Goal: Transaction & Acquisition: Purchase product/service

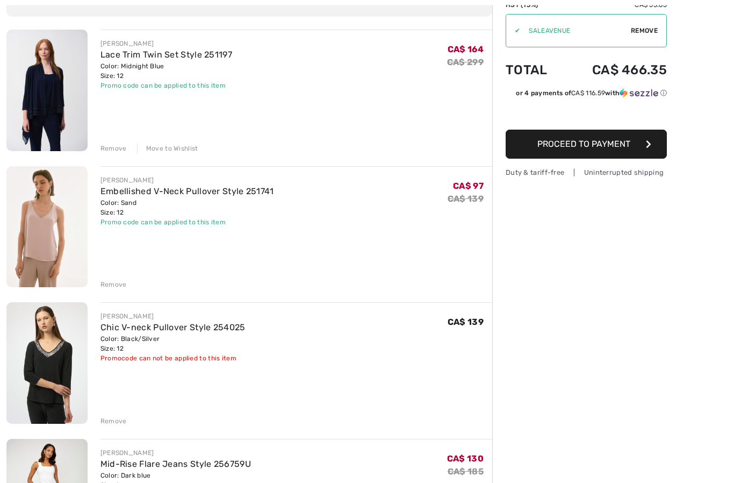
scroll to position [111, 0]
click at [175, 51] on link "Lace Trim Twin Set Style 251197" at bounding box center [166, 54] width 132 height 10
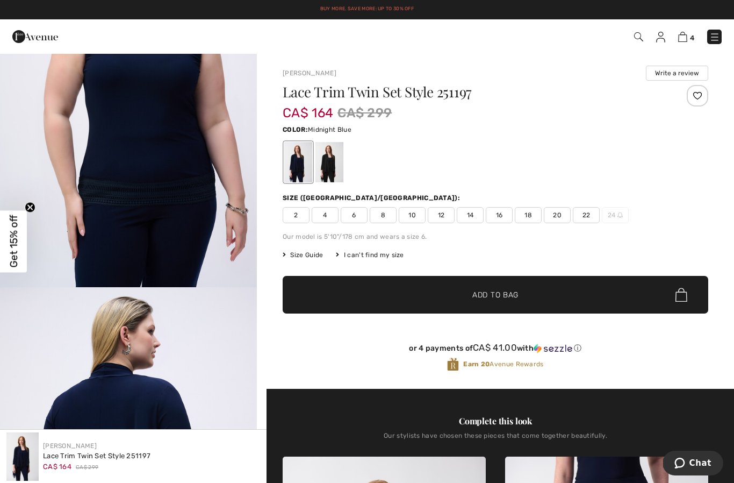
click at [717, 35] on img at bounding box center [714, 37] width 11 height 11
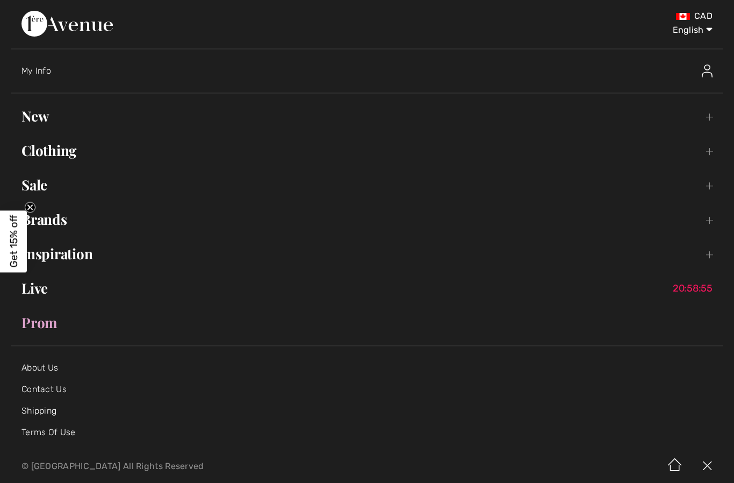
click at [48, 182] on link "Sale Toggle submenu" at bounding box center [367, 185] width 713 height 24
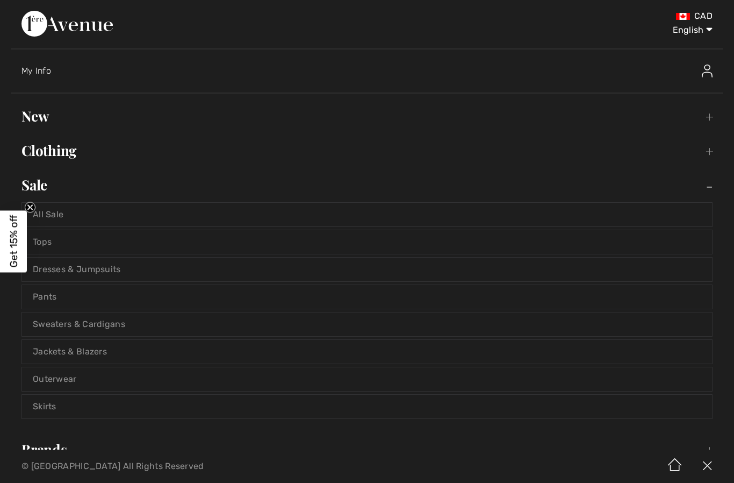
click at [88, 218] on link "All Sale" at bounding box center [367, 215] width 690 height 24
click at [61, 212] on link "All Sale" at bounding box center [367, 215] width 690 height 24
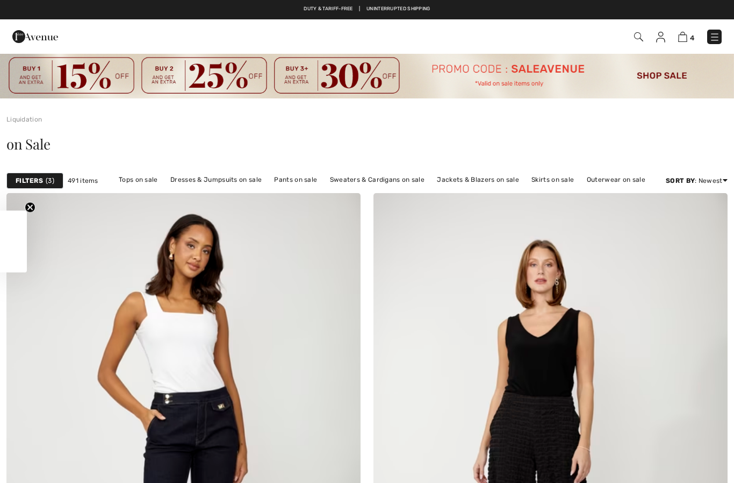
checkbox input "true"
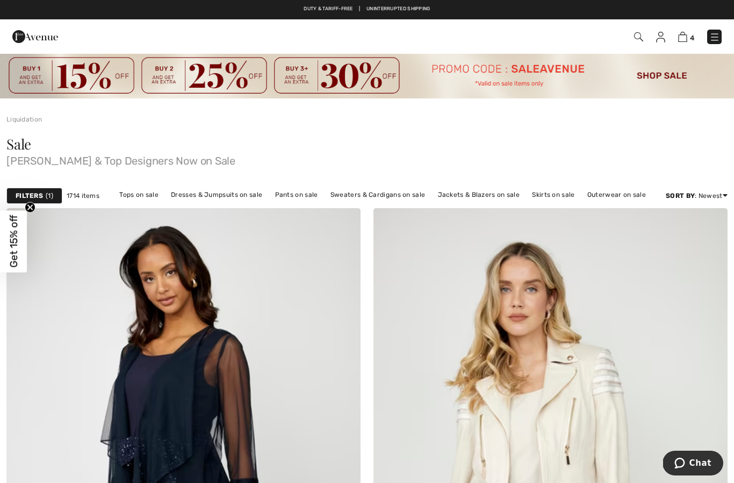
click at [46, 197] on span "1" at bounding box center [50, 196] width 8 height 10
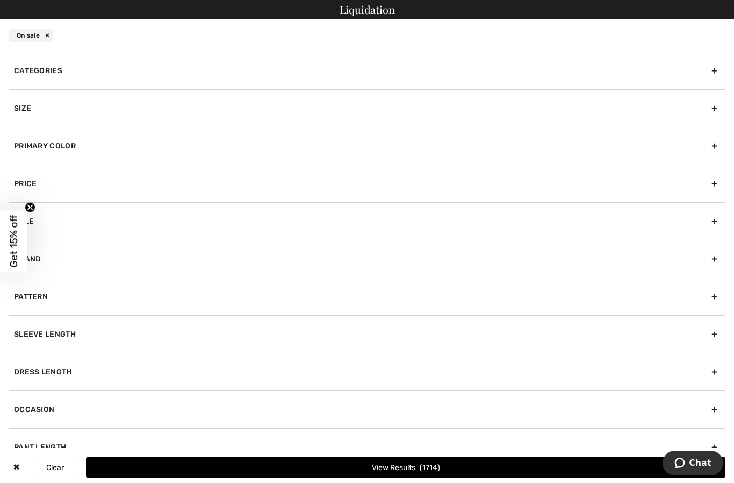
click at [278, 110] on div "Size" at bounding box center [367, 108] width 717 height 38
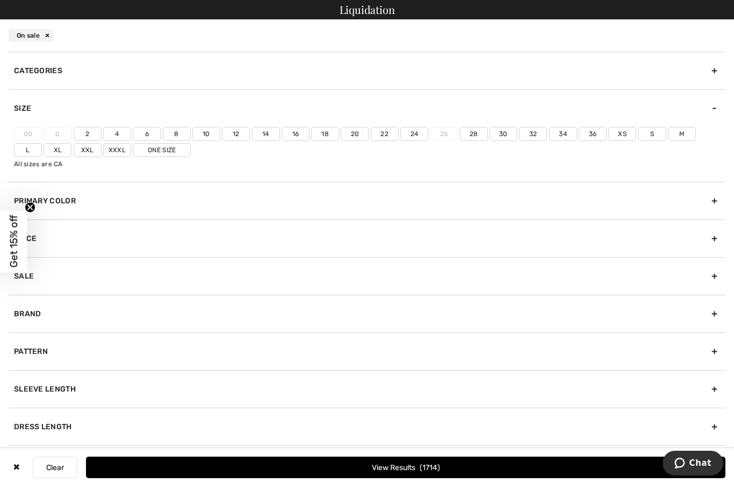
click at [238, 139] on label "12" at bounding box center [236, 134] width 28 height 14
click at [0, 0] on input"] "12" at bounding box center [0, 0] width 0 height 0
click at [42, 143] on label "L" at bounding box center [28, 150] width 28 height 14
click at [0, 0] on input"] "L" at bounding box center [0, 0] width 0 height 0
click at [436, 466] on span "491" at bounding box center [430, 467] width 17 height 9
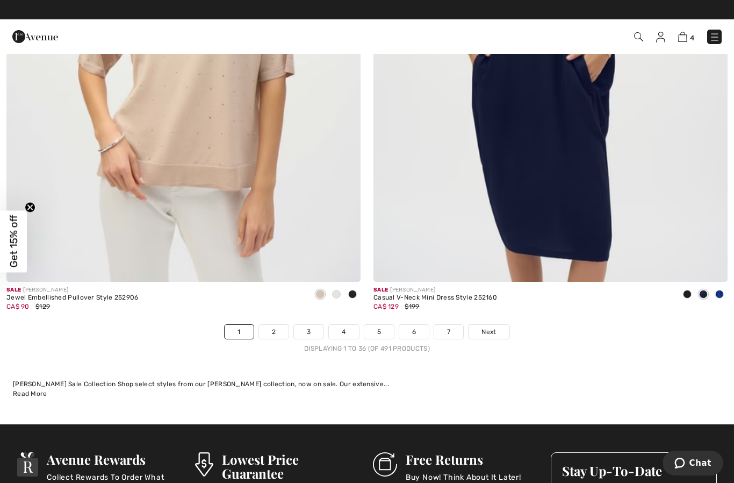
scroll to position [10459, 0]
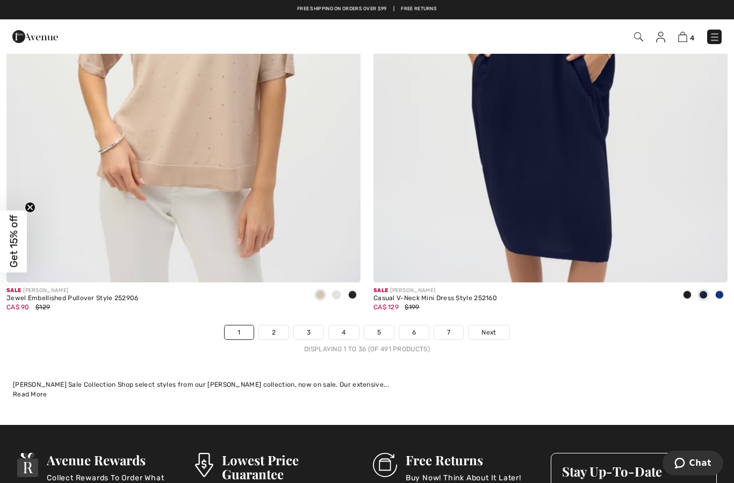
click at [346, 325] on link "4" at bounding box center [344, 332] width 30 height 14
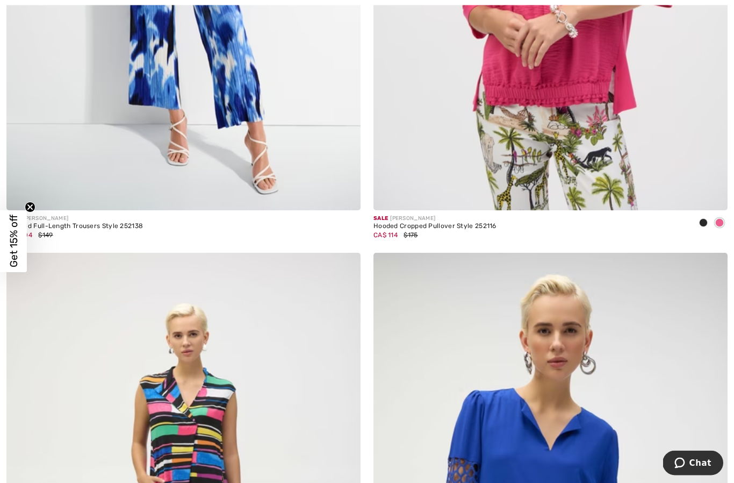
scroll to position [1661, 0]
click at [704, 220] on span at bounding box center [703, 222] width 9 height 9
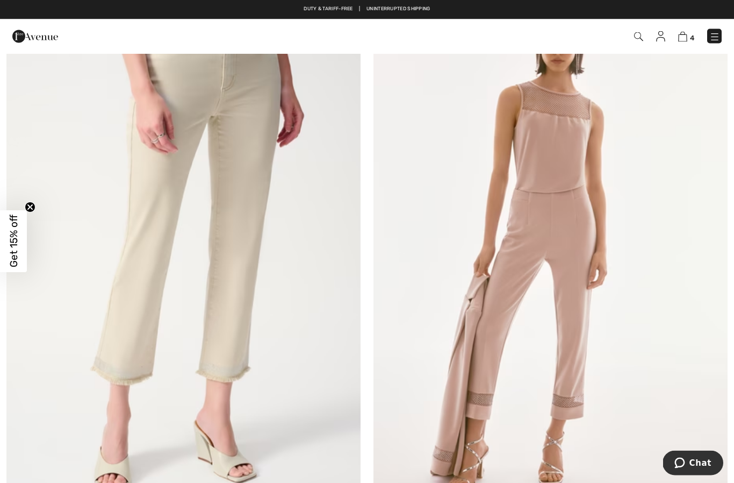
scroll to position [7963, 0]
click at [569, 292] on img at bounding box center [550, 250] width 354 height 531
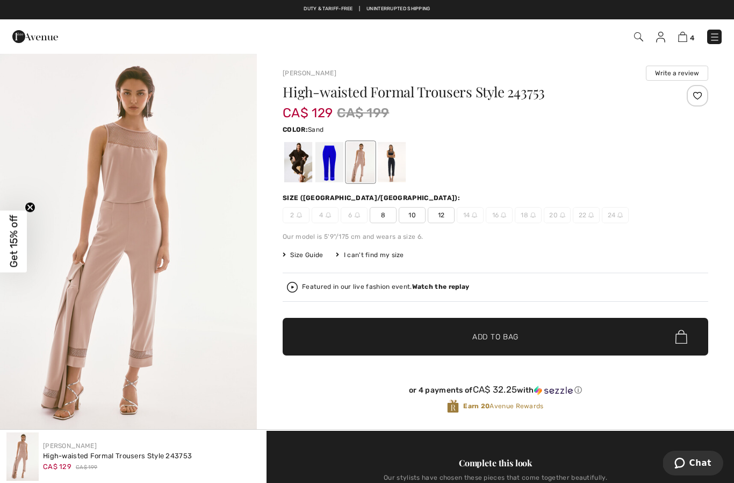
click at [309, 166] on div at bounding box center [298, 162] width 28 height 40
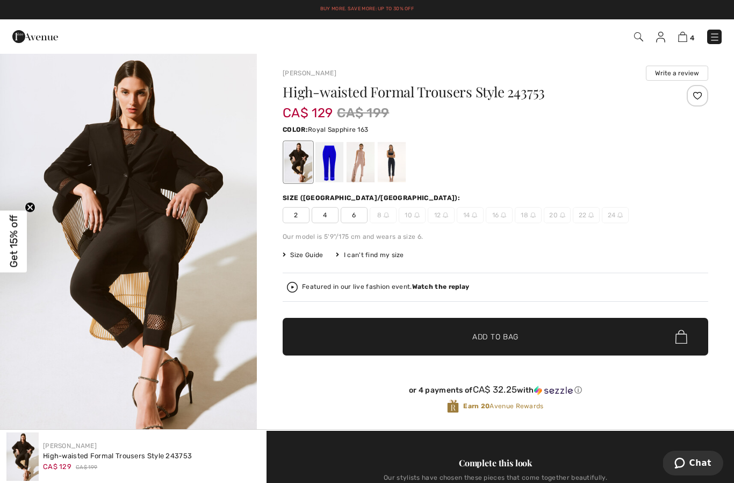
click at [330, 176] on div at bounding box center [329, 162] width 28 height 40
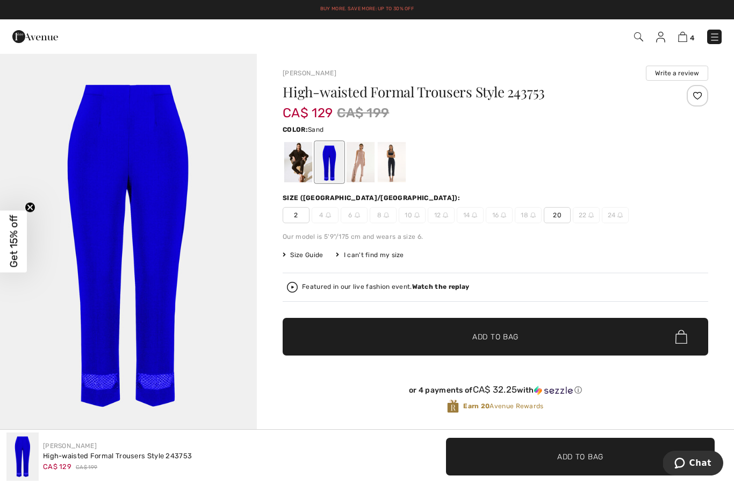
click at [364, 170] on div at bounding box center [361, 162] width 28 height 40
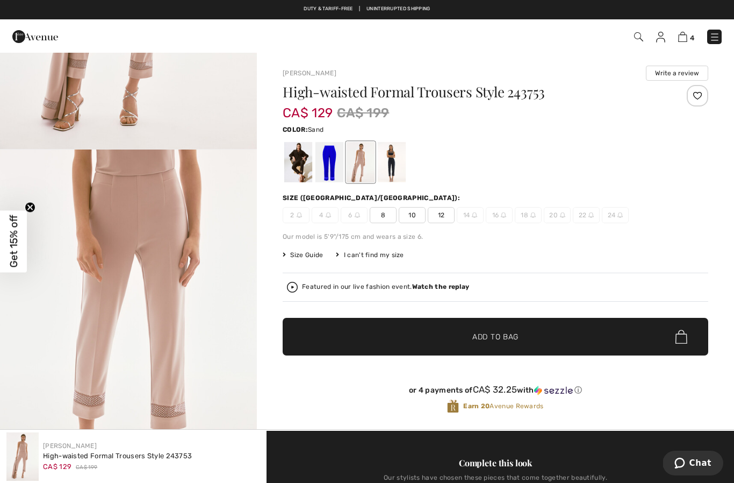
scroll to position [322, 0]
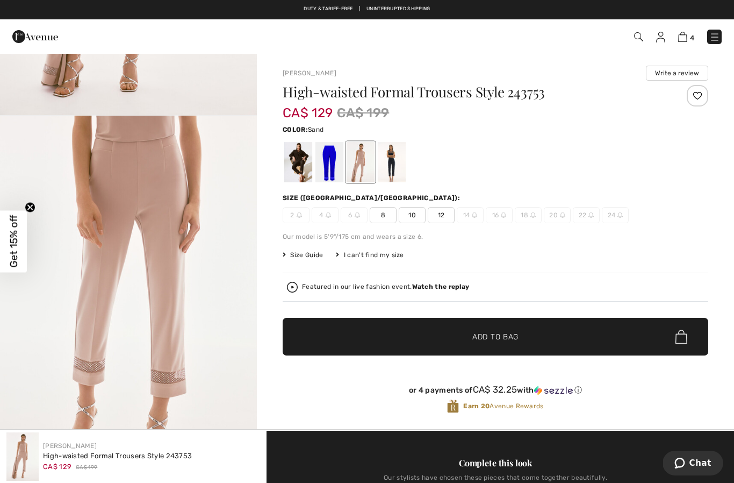
click at [393, 179] on div at bounding box center [392, 162] width 28 height 40
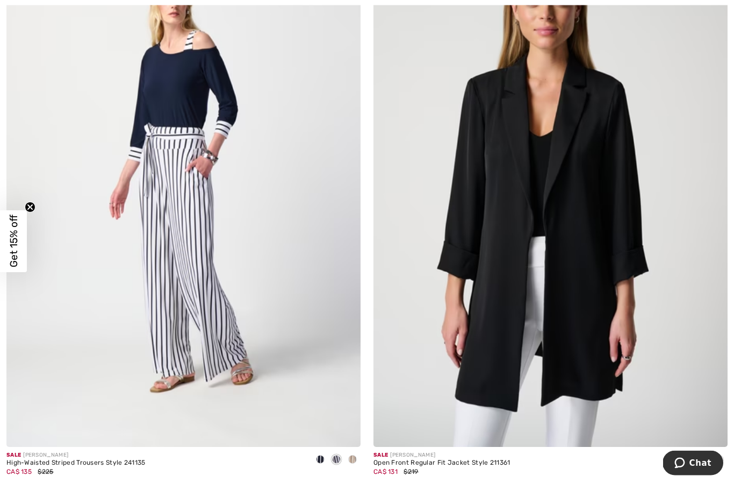
scroll to position [9782, 0]
click at [720, 455] on span at bounding box center [719, 459] width 9 height 9
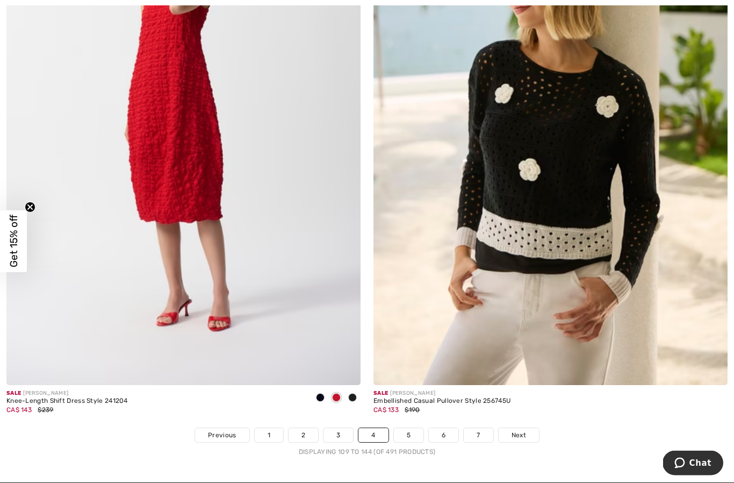
scroll to position [10417, 0]
click at [526, 430] on span "Next" at bounding box center [519, 435] width 15 height 10
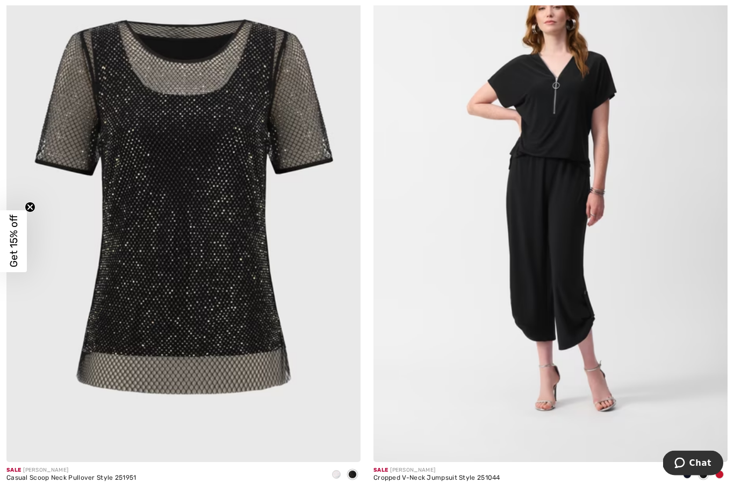
scroll to position [6684, 0]
click at [187, 291] on img at bounding box center [183, 195] width 354 height 531
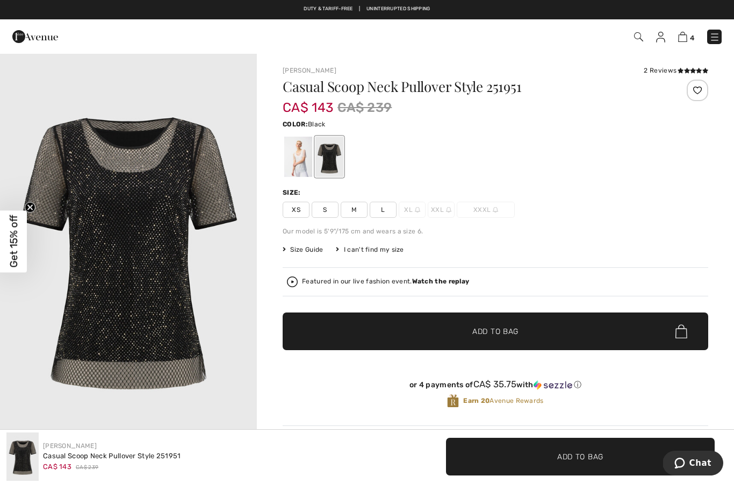
click at [301, 165] on div at bounding box center [298, 156] width 28 height 40
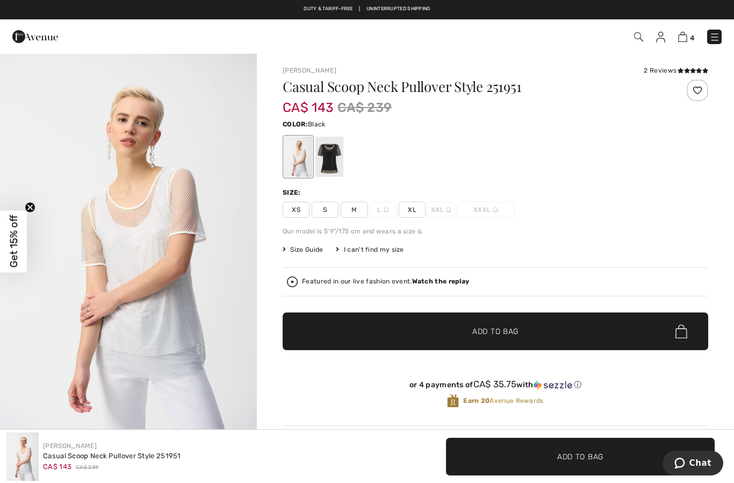
click at [334, 169] on div at bounding box center [329, 156] width 28 height 40
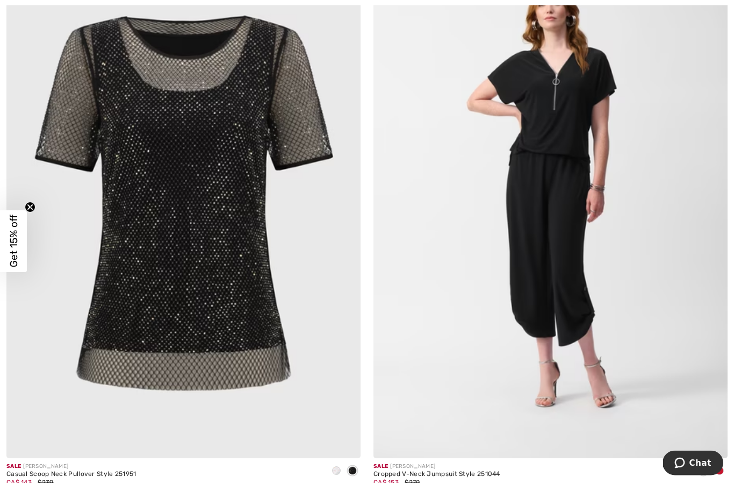
scroll to position [6763, 0]
click at [718, 469] on span at bounding box center [719, 470] width 9 height 9
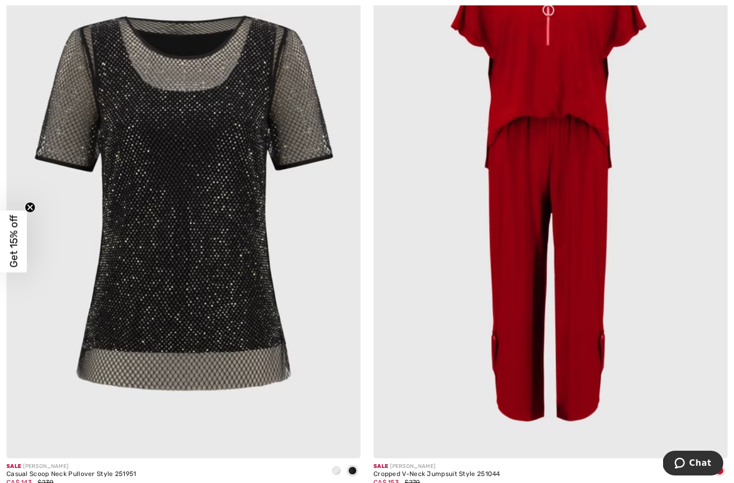
click at [703, 466] on span at bounding box center [703, 470] width 9 height 9
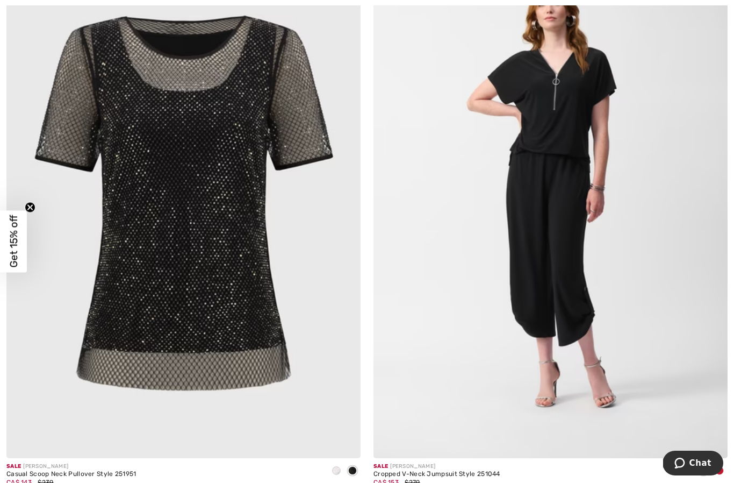
click at [705, 466] on span at bounding box center [703, 470] width 9 height 9
click at [685, 466] on span at bounding box center [687, 470] width 9 height 9
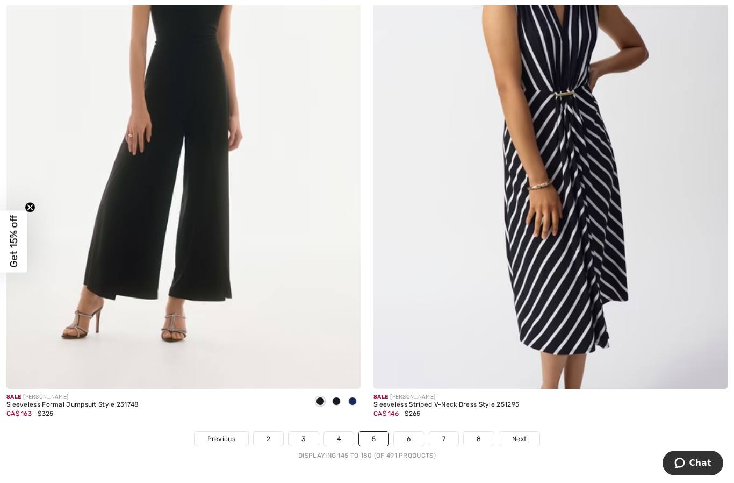
scroll to position [10384, 0]
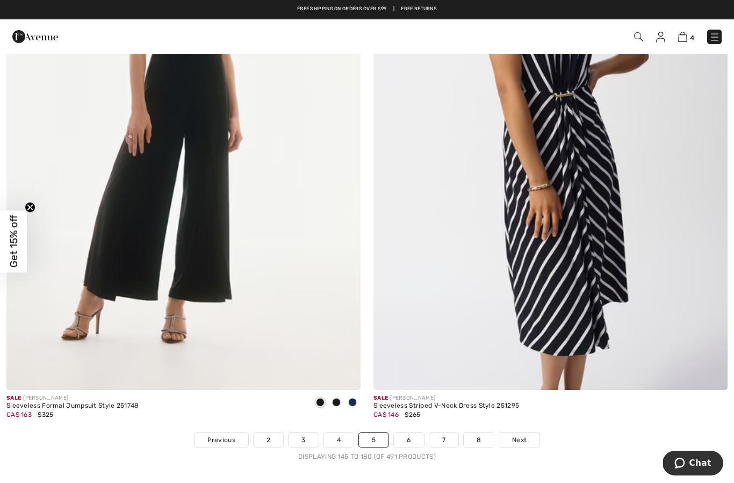
click at [523, 435] on span "Next" at bounding box center [519, 440] width 15 height 10
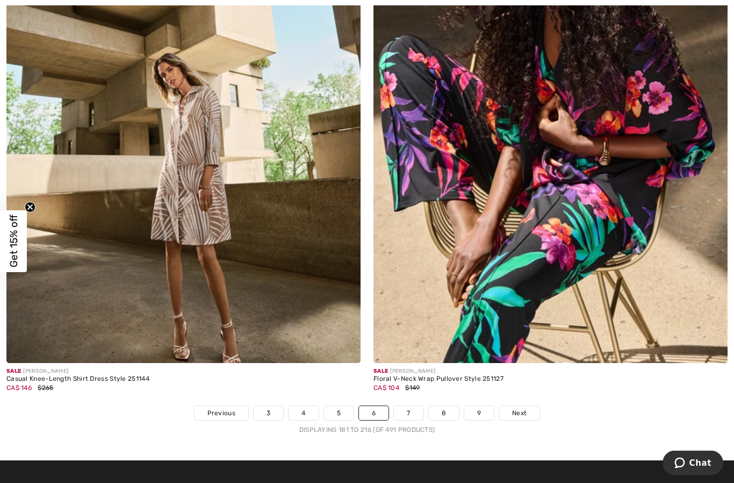
scroll to position [10439, 0]
click at [413, 411] on link "7" at bounding box center [408, 413] width 29 height 14
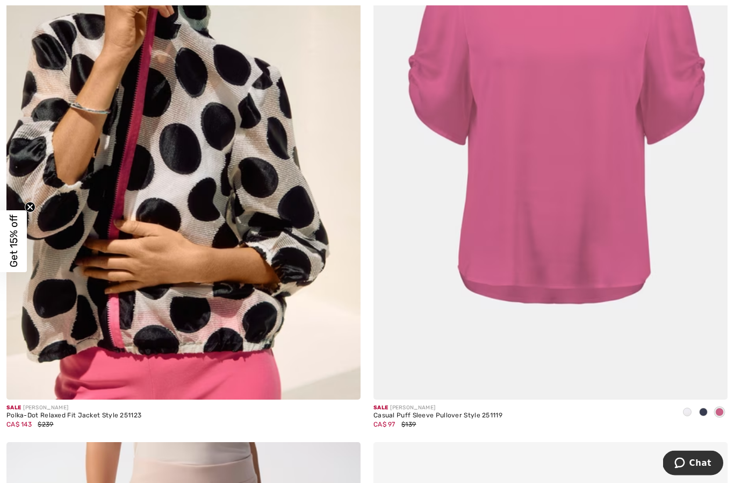
scroll to position [8033, 0]
click at [704, 407] on span at bounding box center [703, 411] width 9 height 9
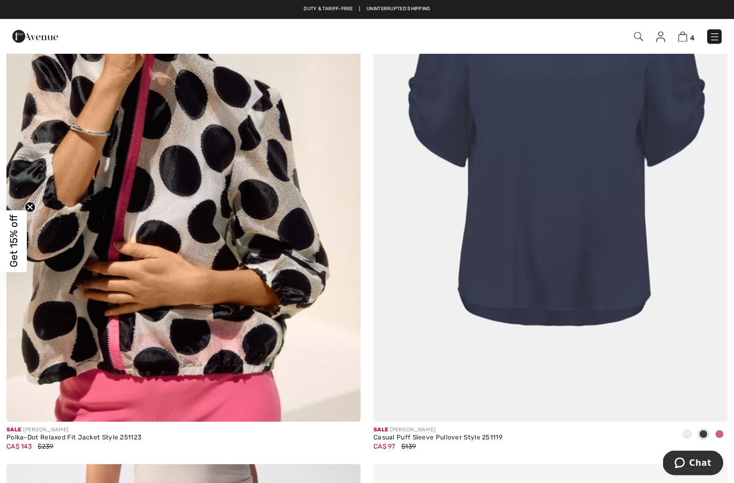
scroll to position [8007, 0]
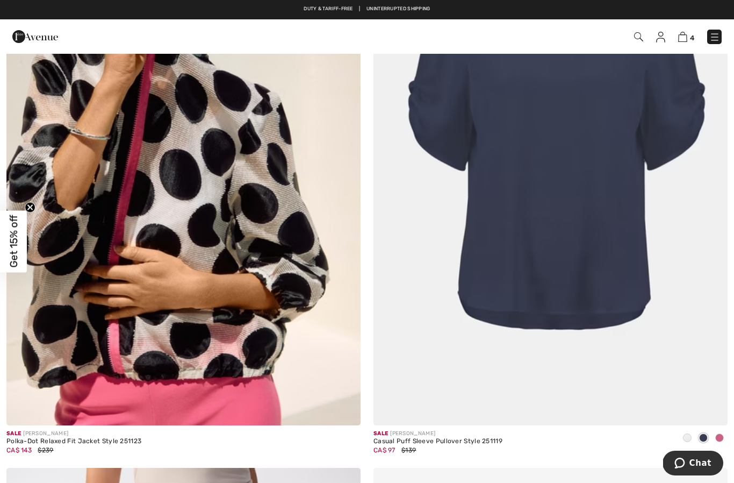
click at [687, 433] on span at bounding box center [687, 437] width 9 height 9
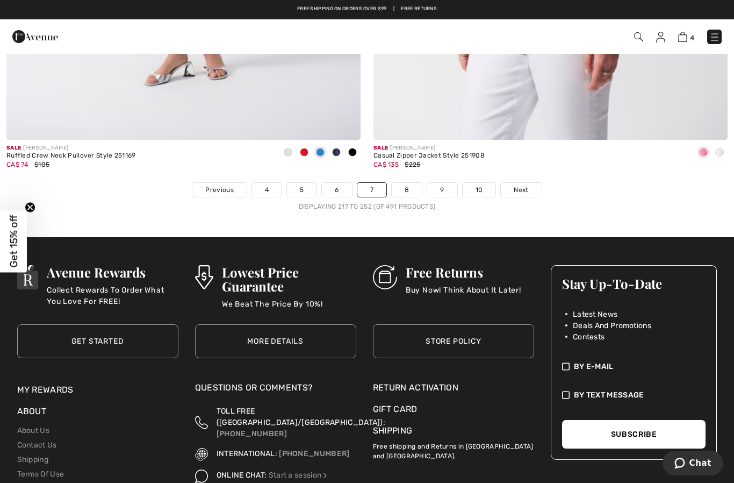
scroll to position [10586, 0]
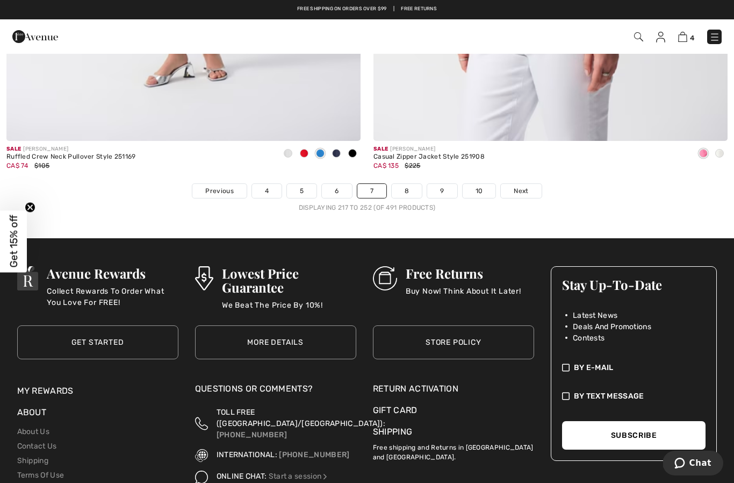
click at [520, 186] on span "Next" at bounding box center [521, 191] width 15 height 10
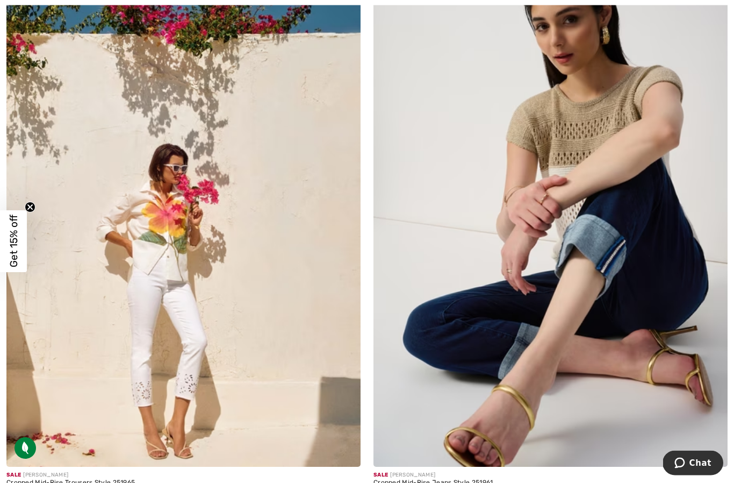
scroll to position [6754, 0]
click at [499, 328] on img at bounding box center [550, 200] width 354 height 531
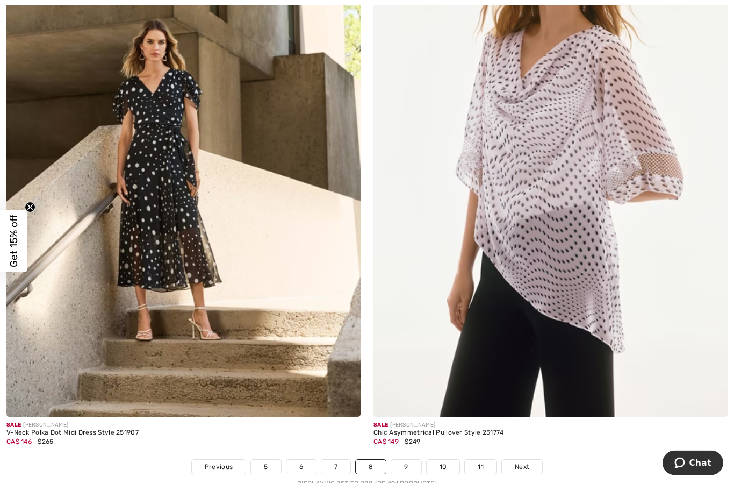
scroll to position [10385, 0]
click at [526, 462] on span "Next" at bounding box center [522, 467] width 15 height 10
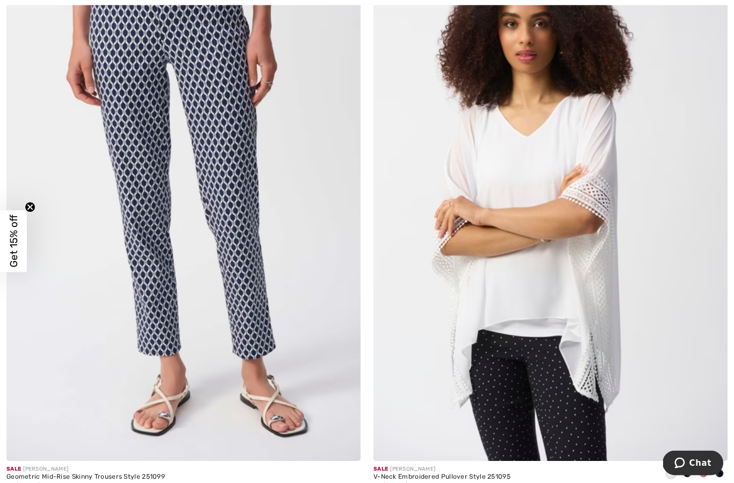
scroll to position [8546, 0]
click at [557, 322] on img at bounding box center [550, 194] width 354 height 531
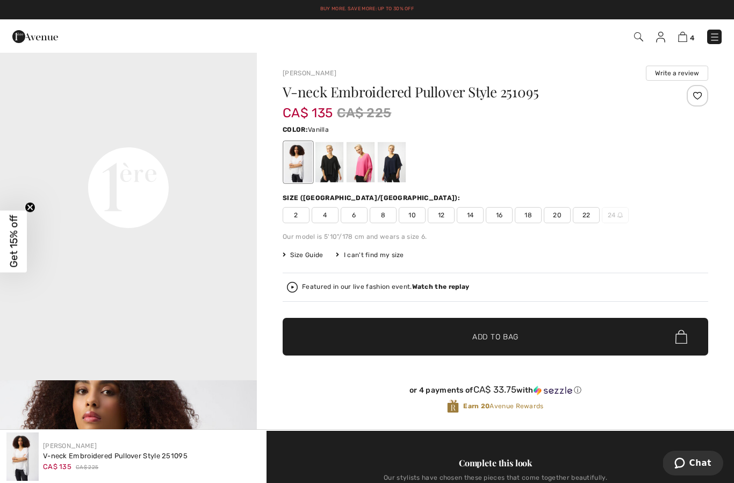
scroll to position [828, 0]
click at [395, 172] on div at bounding box center [392, 162] width 28 height 40
click at [398, 168] on div at bounding box center [392, 162] width 28 height 40
click at [394, 172] on div at bounding box center [392, 162] width 28 height 40
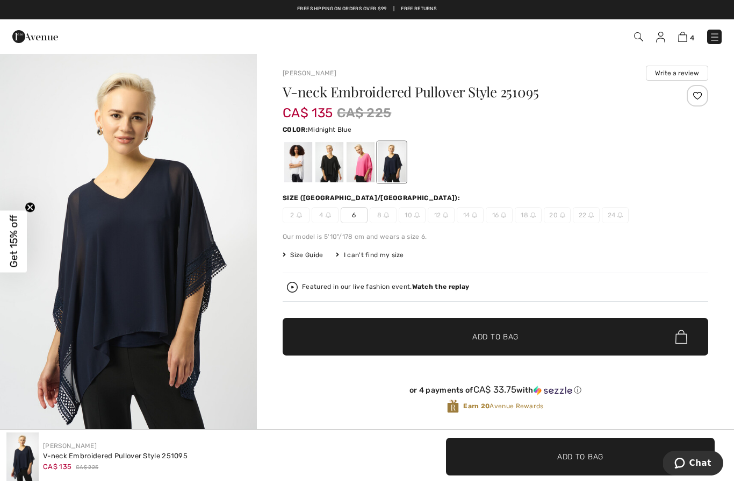
scroll to position [31, 0]
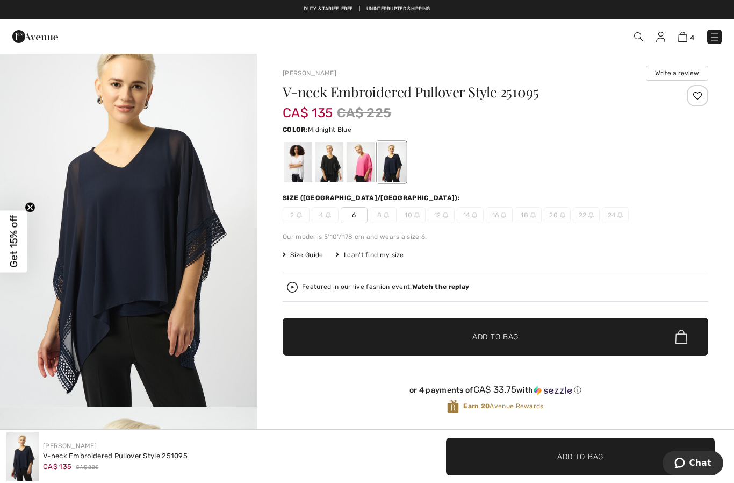
click at [337, 166] on div at bounding box center [329, 162] width 28 height 40
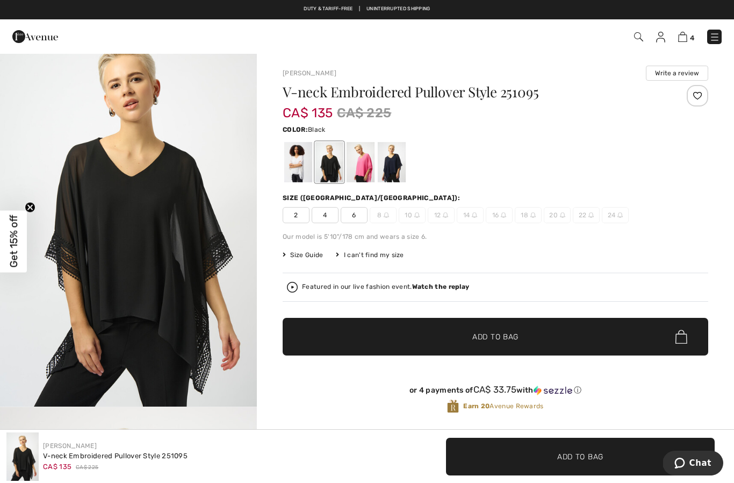
click at [335, 170] on div at bounding box center [329, 162] width 28 height 40
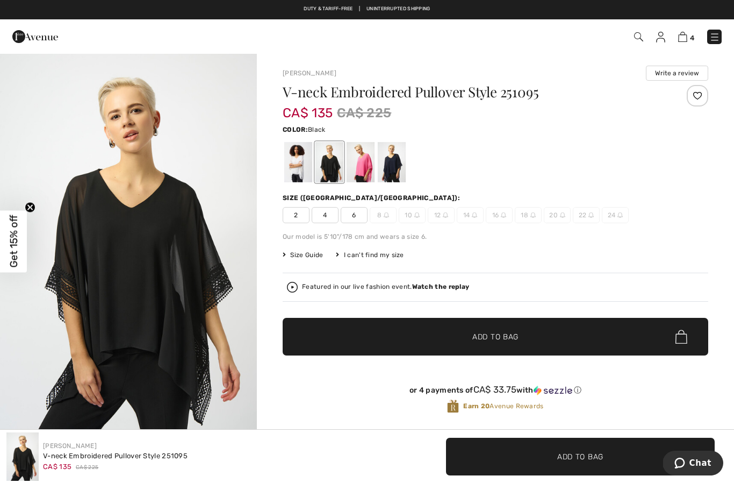
click at [396, 167] on div at bounding box center [392, 162] width 28 height 40
click at [399, 169] on div at bounding box center [392, 162] width 28 height 40
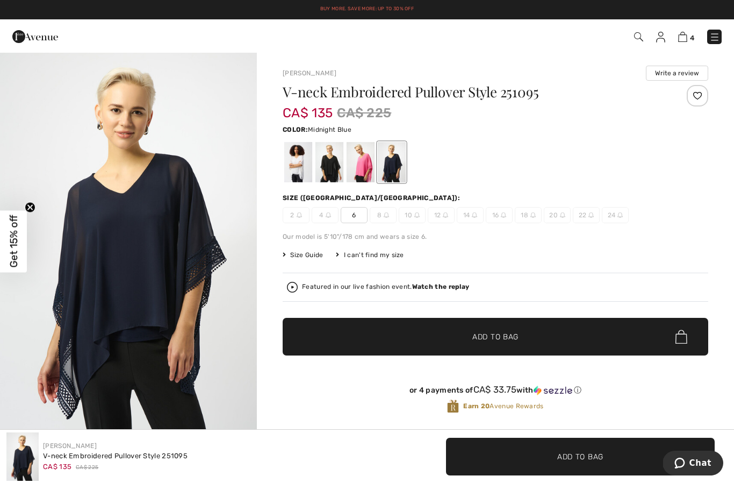
scroll to position [1, 0]
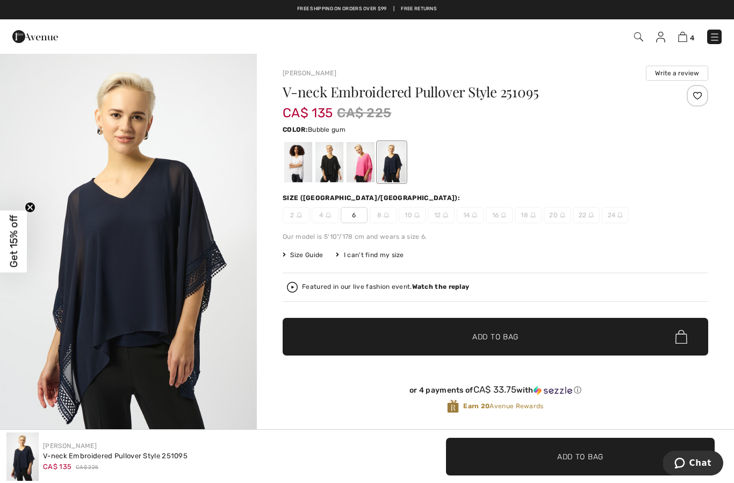
click at [366, 174] on div at bounding box center [361, 162] width 28 height 40
click at [359, 170] on div at bounding box center [361, 162] width 28 height 40
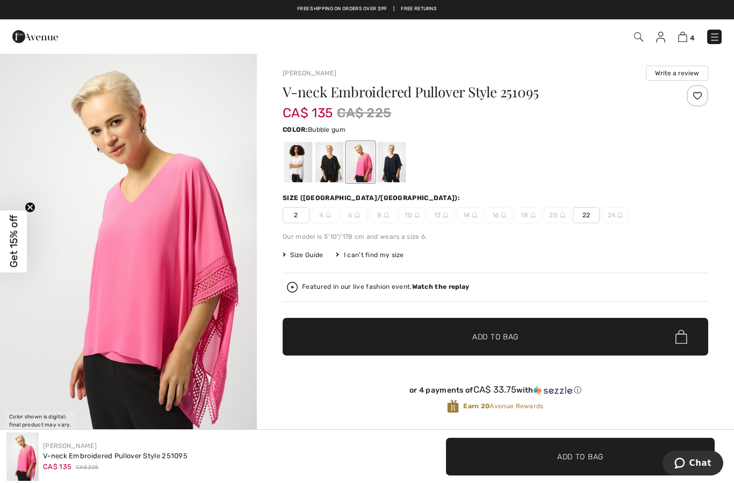
click at [399, 162] on div at bounding box center [392, 162] width 28 height 40
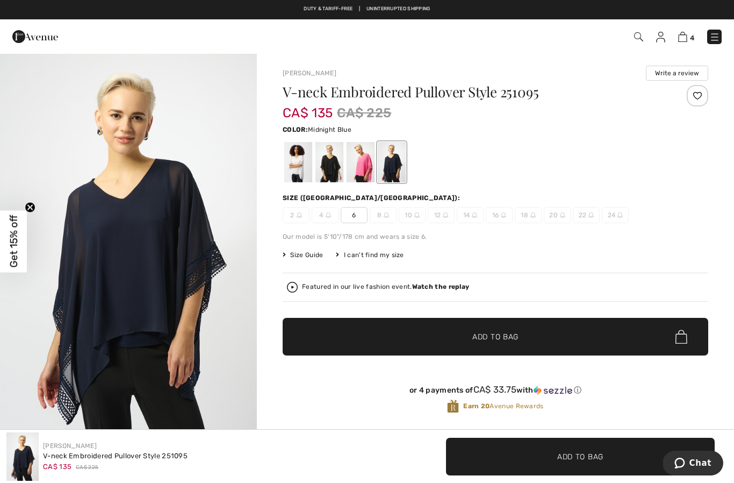
click at [300, 174] on div at bounding box center [298, 162] width 28 height 40
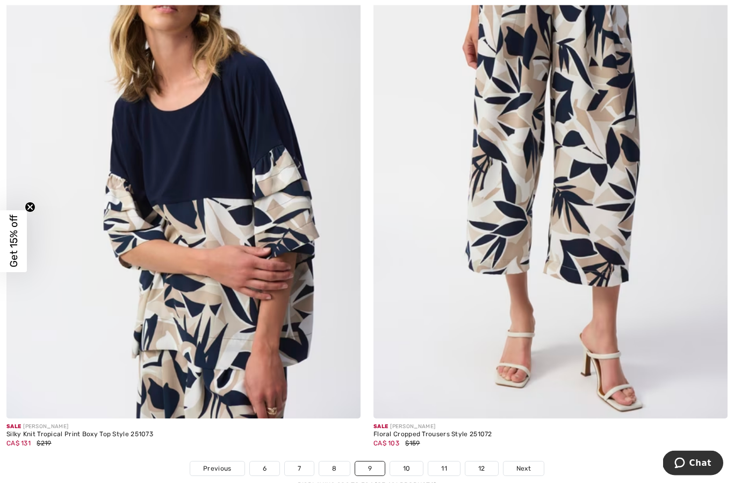
scroll to position [10356, 0]
click at [526, 463] on span "Next" at bounding box center [523, 468] width 15 height 10
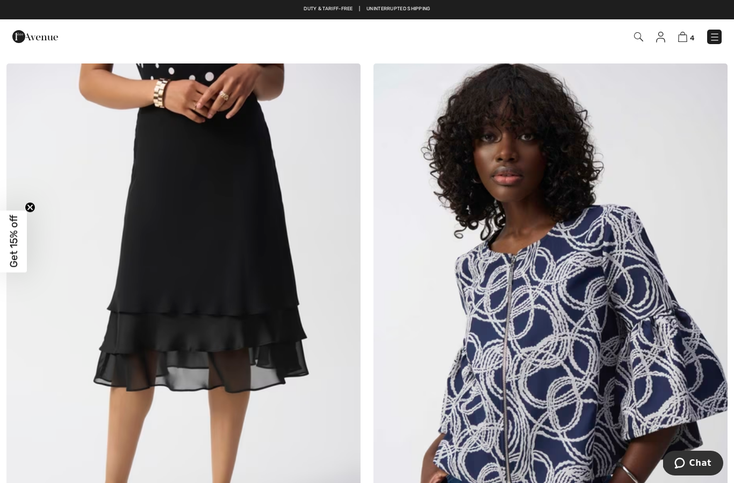
scroll to position [1276, 0]
click at [215, 247] on img at bounding box center [183, 329] width 354 height 531
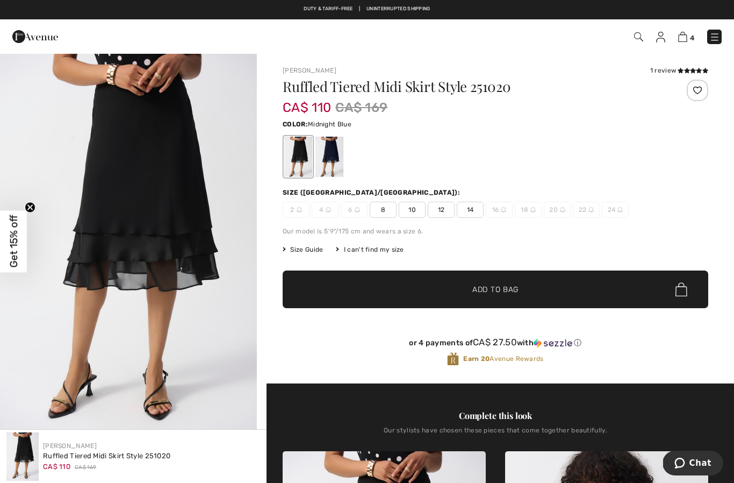
click at [339, 163] on div at bounding box center [329, 156] width 28 height 40
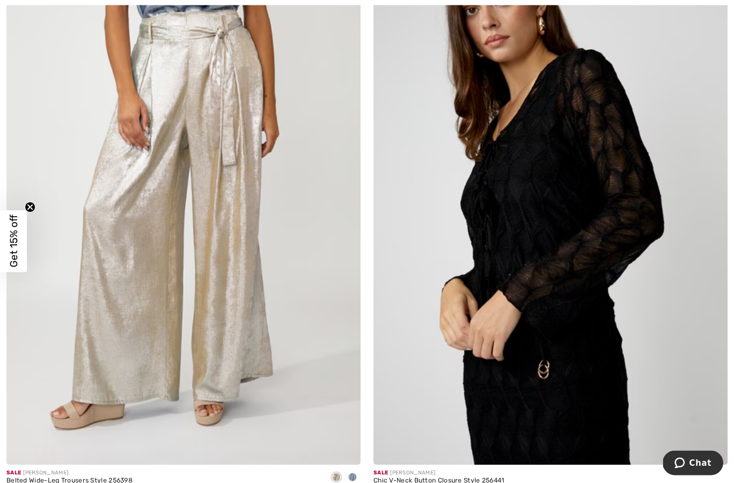
scroll to position [4387, 0]
click at [575, 278] on img at bounding box center [550, 198] width 354 height 531
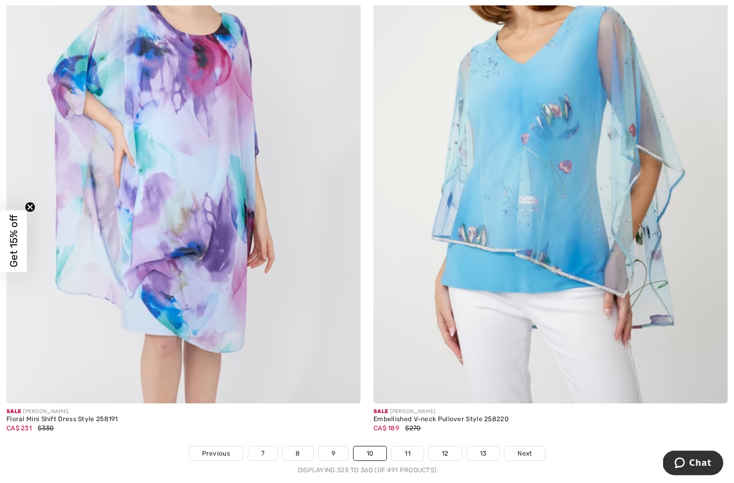
scroll to position [10371, 0]
click at [530, 448] on span "Next" at bounding box center [524, 453] width 15 height 10
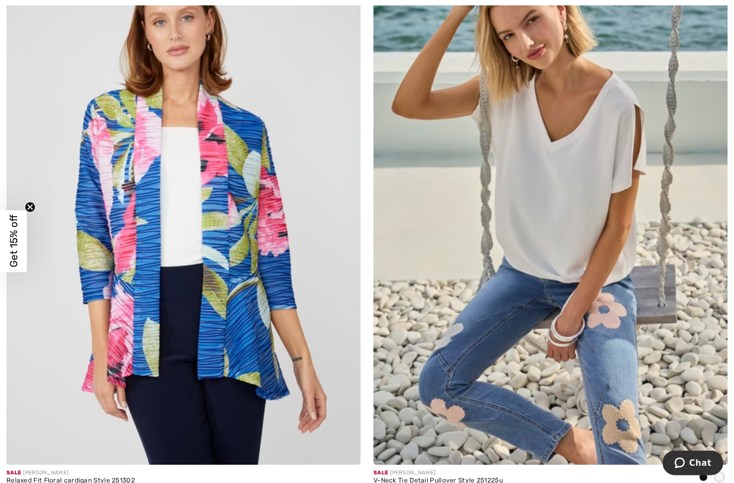
scroll to position [4988, 0]
click at [613, 313] on img at bounding box center [550, 198] width 354 height 531
click at [605, 243] on img at bounding box center [550, 198] width 354 height 531
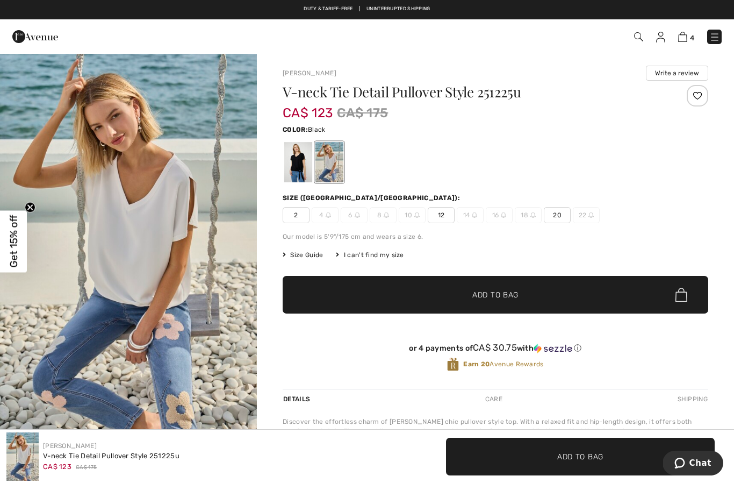
click at [310, 166] on div at bounding box center [298, 162] width 28 height 40
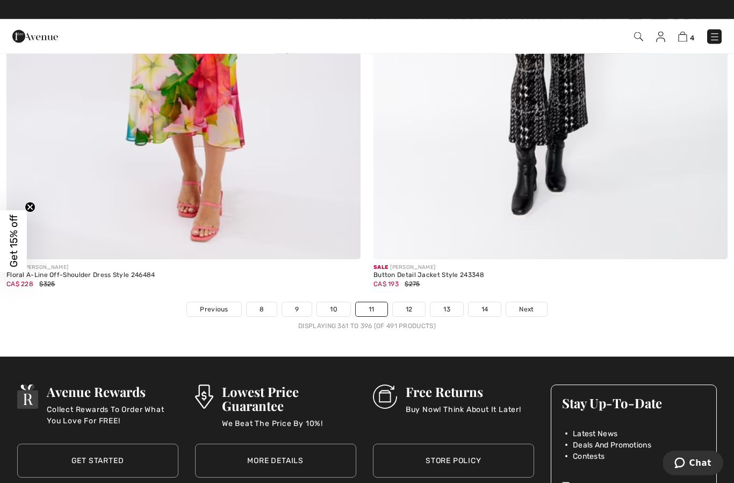
scroll to position [10467, 0]
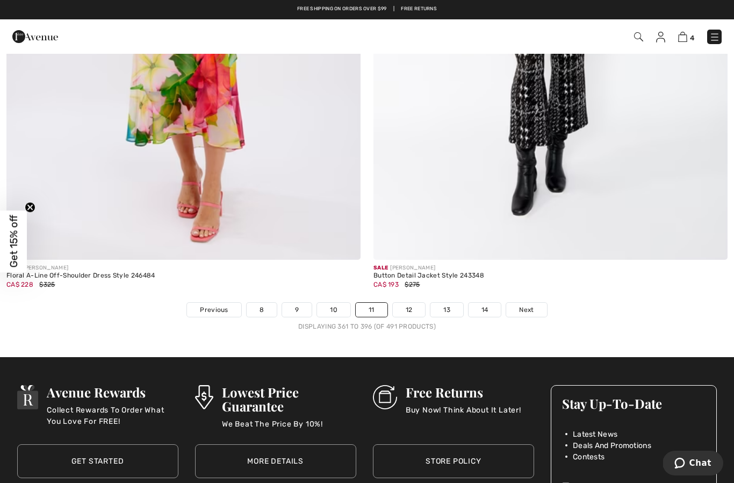
click at [531, 305] on span "Next" at bounding box center [526, 310] width 15 height 10
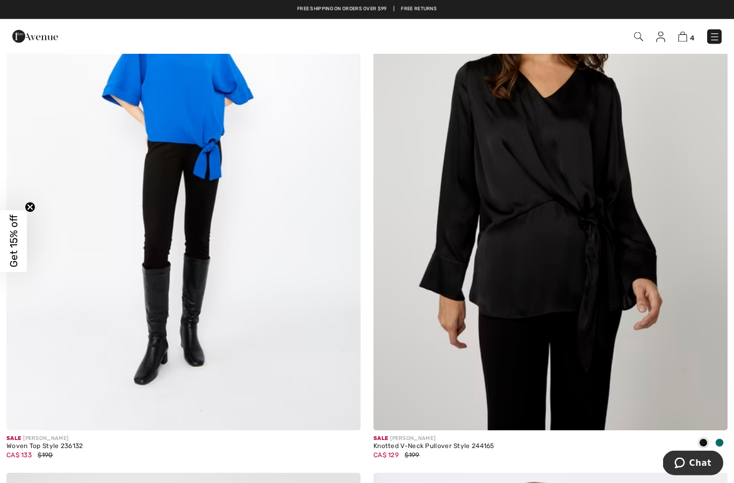
scroll to position [294, 0]
click at [721, 445] on span at bounding box center [719, 442] width 9 height 9
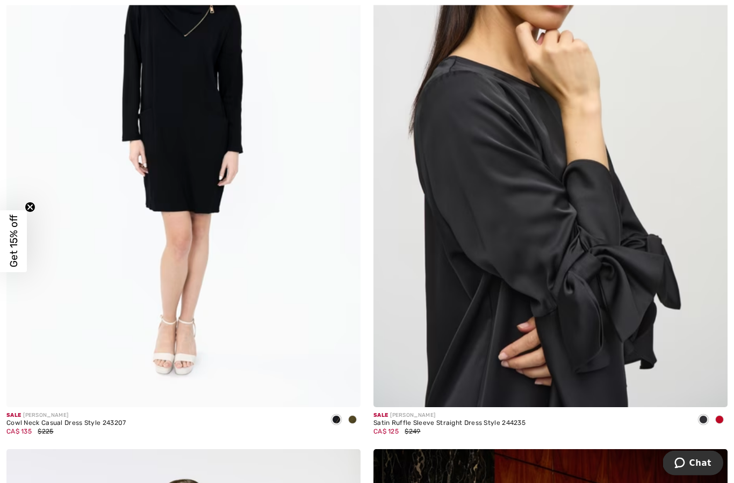
scroll to position [5093, 0]
click at [722, 417] on span at bounding box center [719, 419] width 9 height 9
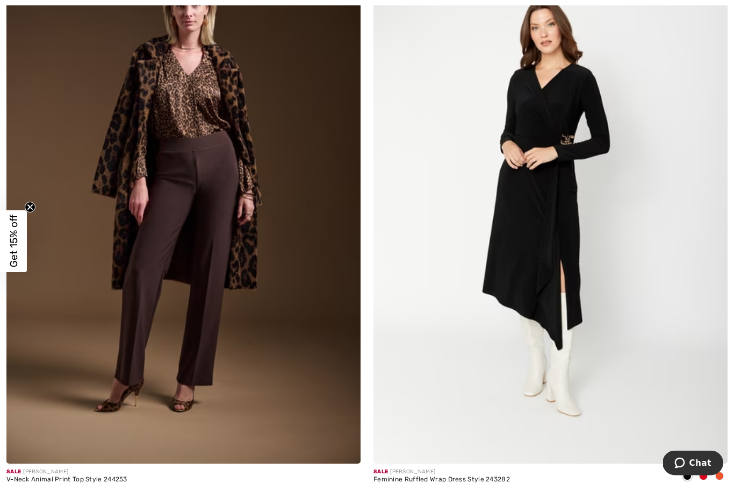
scroll to position [6757, 0]
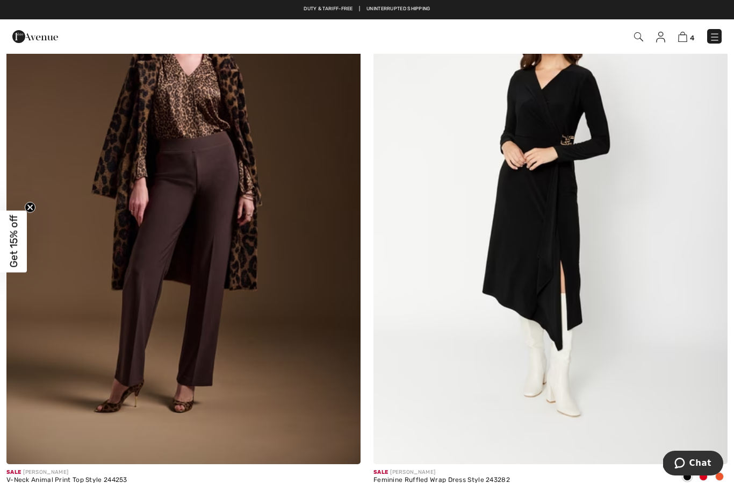
click at [704, 472] on span at bounding box center [703, 476] width 9 height 9
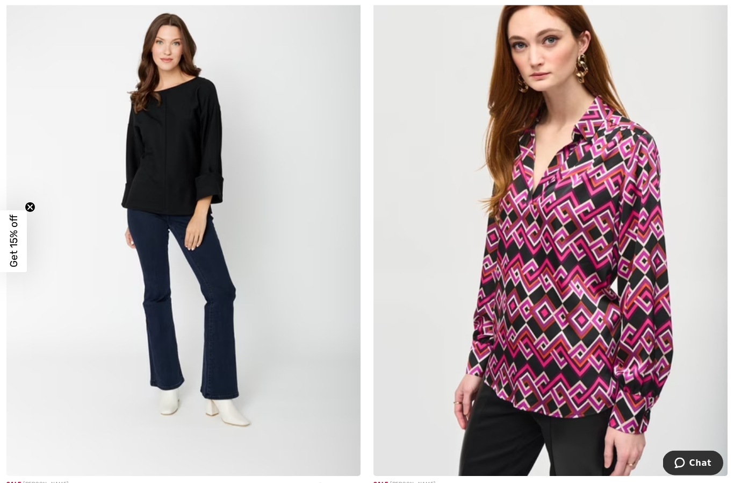
scroll to position [7430, 0]
click at [356, 482] on span at bounding box center [352, 488] width 9 height 9
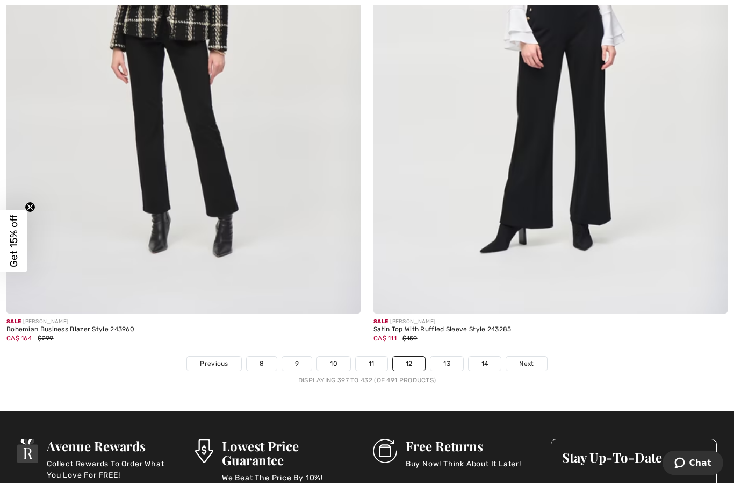
scroll to position [10460, 0]
click at [533, 358] on span "Next" at bounding box center [526, 363] width 15 height 10
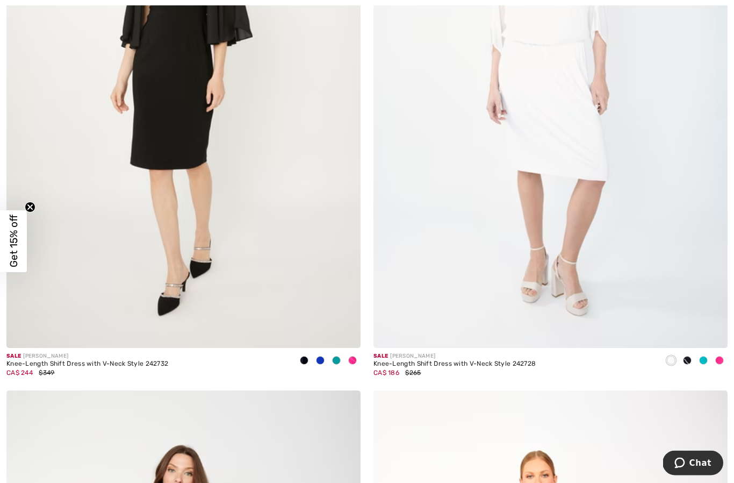
scroll to position [5105, 0]
click at [706, 359] on span at bounding box center [703, 360] width 9 height 9
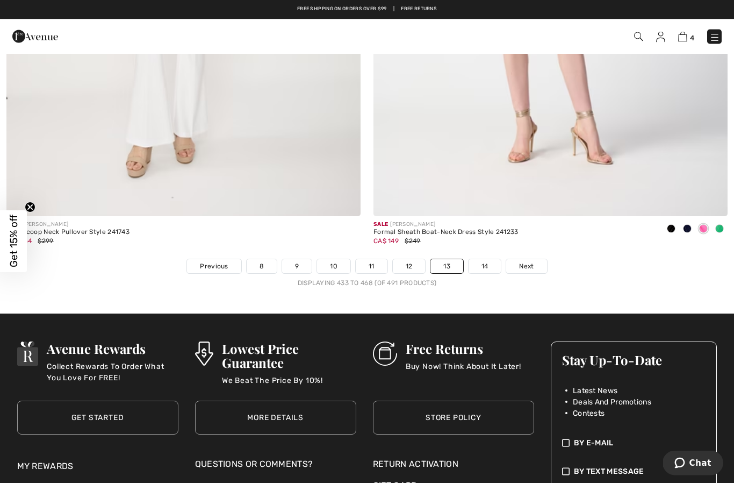
scroll to position [10586, 0]
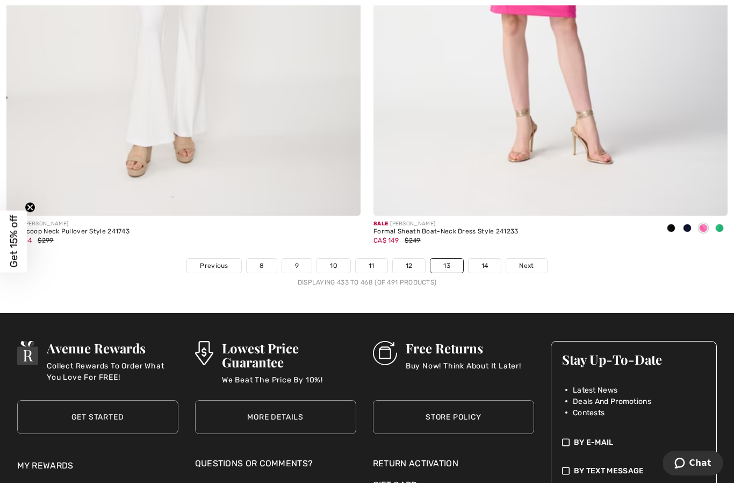
click at [535, 258] on link "Next" at bounding box center [526, 265] width 40 height 14
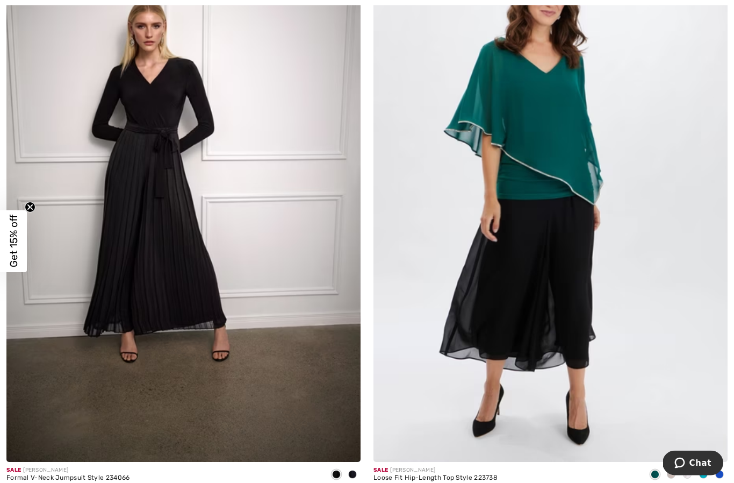
scroll to position [5537, 0]
click at [562, 134] on img at bounding box center [550, 195] width 354 height 531
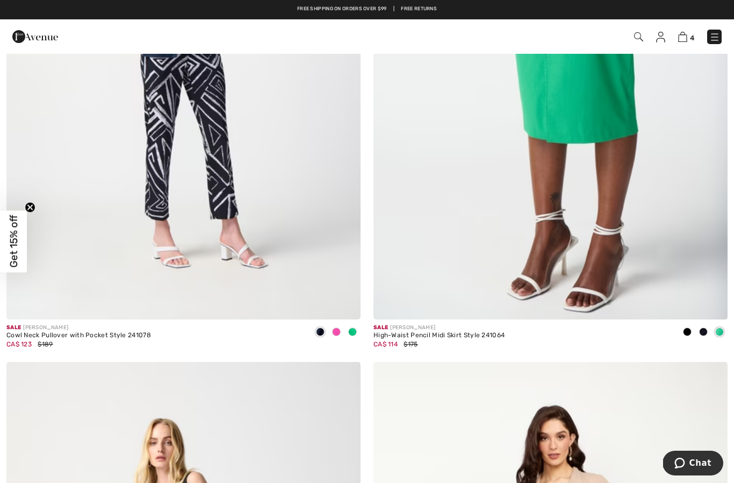
scroll to position [3986, 0]
click at [686, 33] on img at bounding box center [682, 37] width 9 height 10
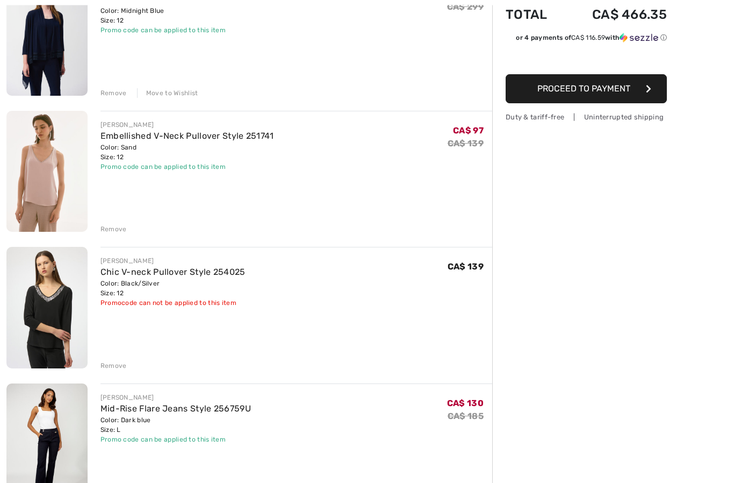
scroll to position [167, 0]
click at [119, 368] on div "Remove" at bounding box center [113, 366] width 26 height 10
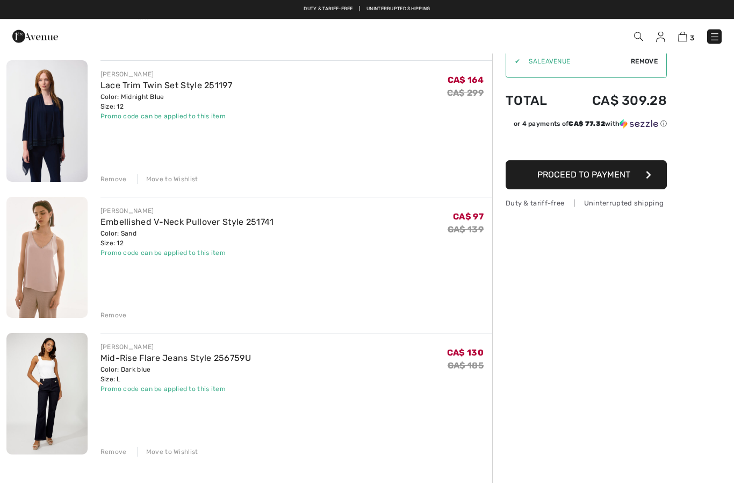
scroll to position [0, 0]
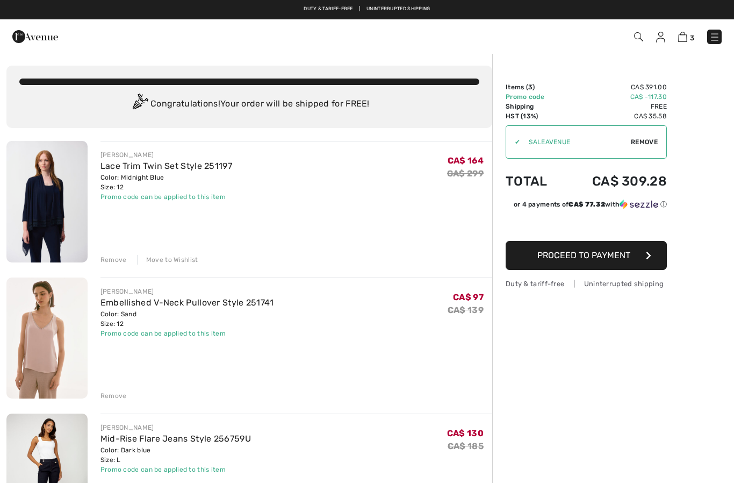
click at [664, 39] on img at bounding box center [660, 37] width 9 height 11
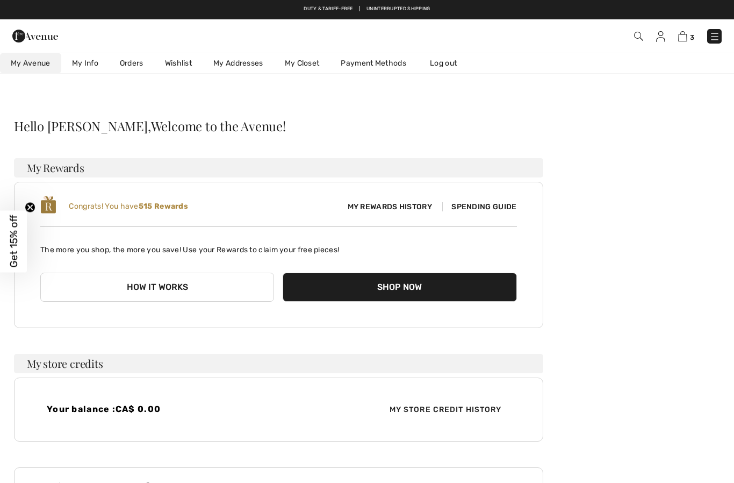
click at [415, 284] on button "Shop Now" at bounding box center [400, 286] width 234 height 29
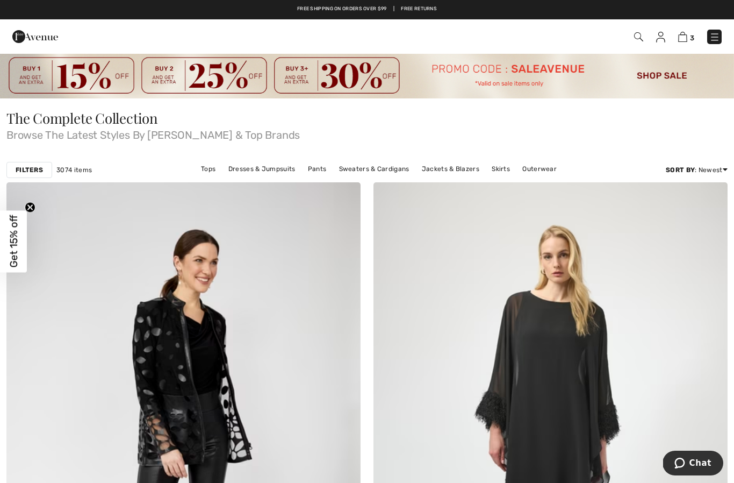
click at [660, 38] on img at bounding box center [660, 37] width 9 height 11
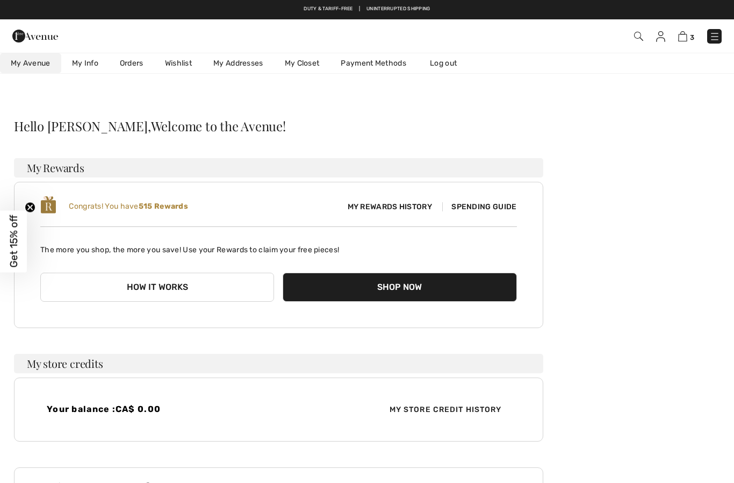
click at [177, 284] on button "How it works" at bounding box center [157, 286] width 234 height 29
